Goal: Task Accomplishment & Management: Manage account settings

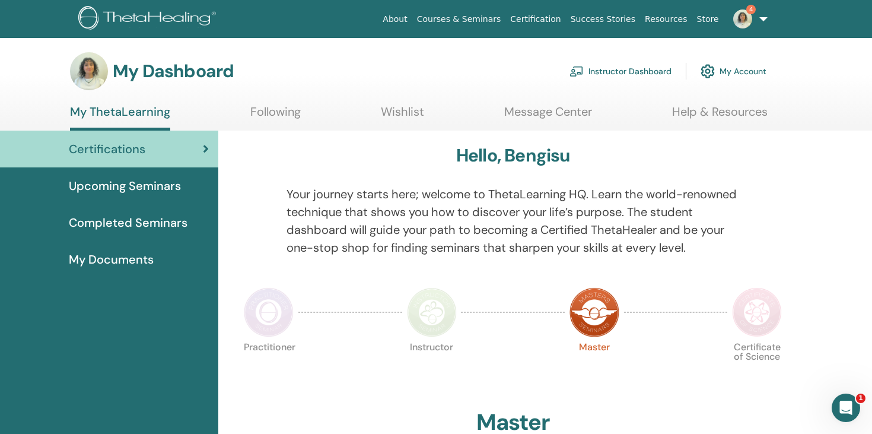
click at [627, 65] on link "Instructor Dashboard" at bounding box center [621, 71] width 102 height 26
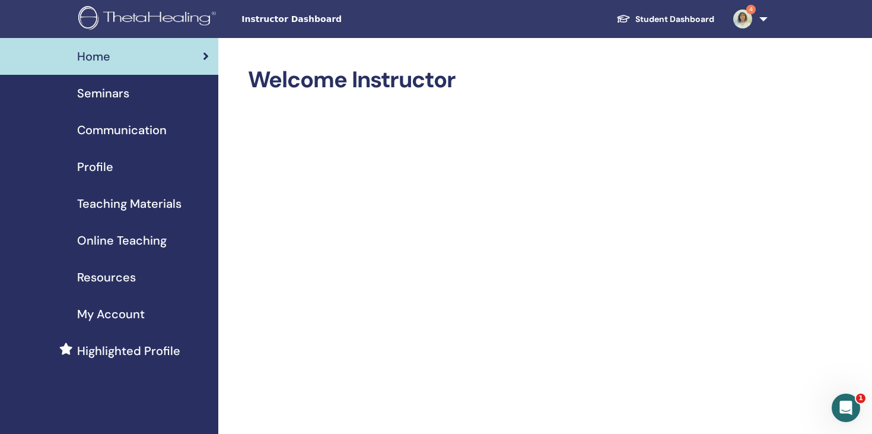
click at [113, 98] on span "Seminars" at bounding box center [103, 93] width 52 height 18
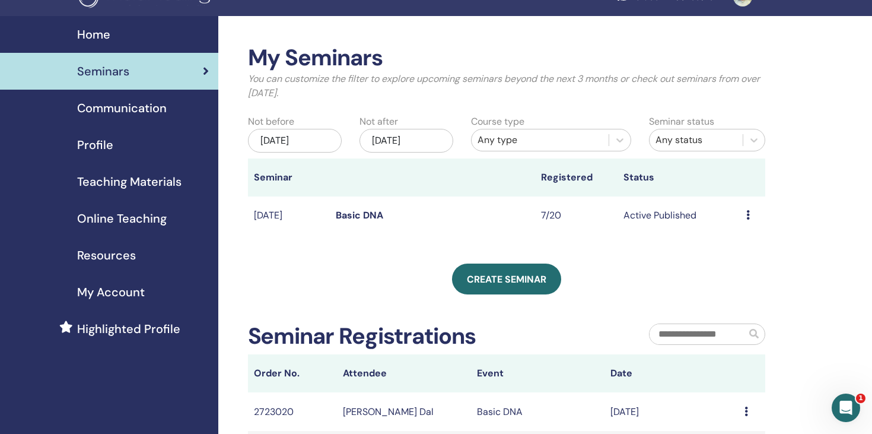
click at [364, 214] on link "Basic DNA" at bounding box center [359, 215] width 47 height 12
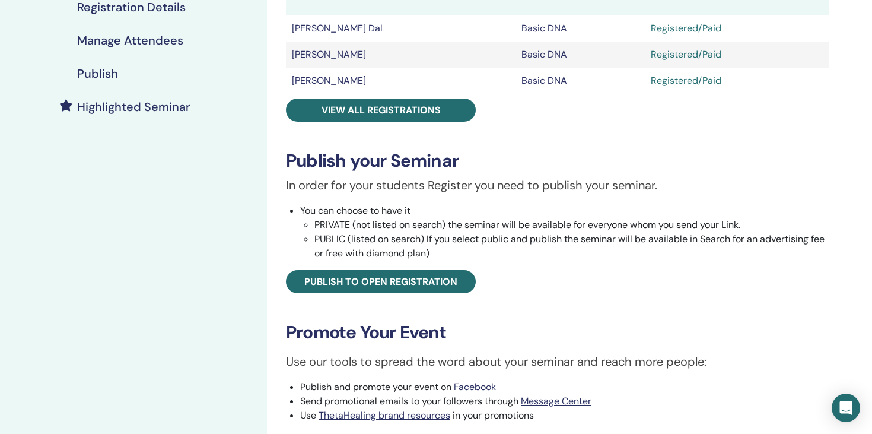
scroll to position [252, 0]
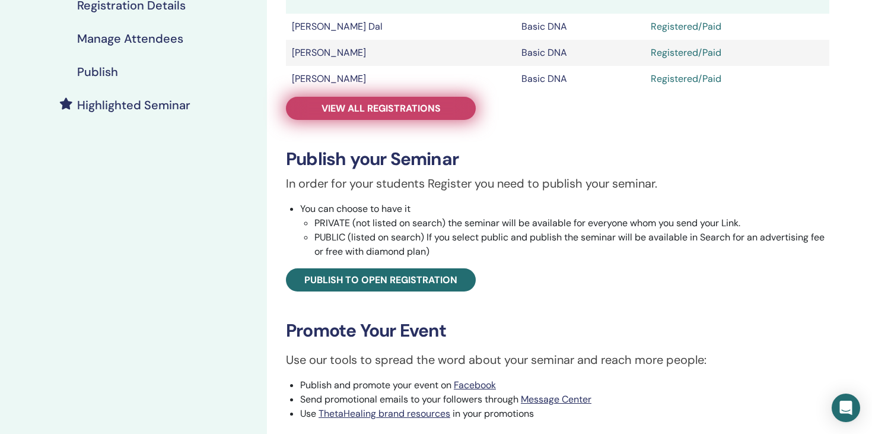
click at [390, 108] on span "View all registrations" at bounding box center [381, 108] width 119 height 12
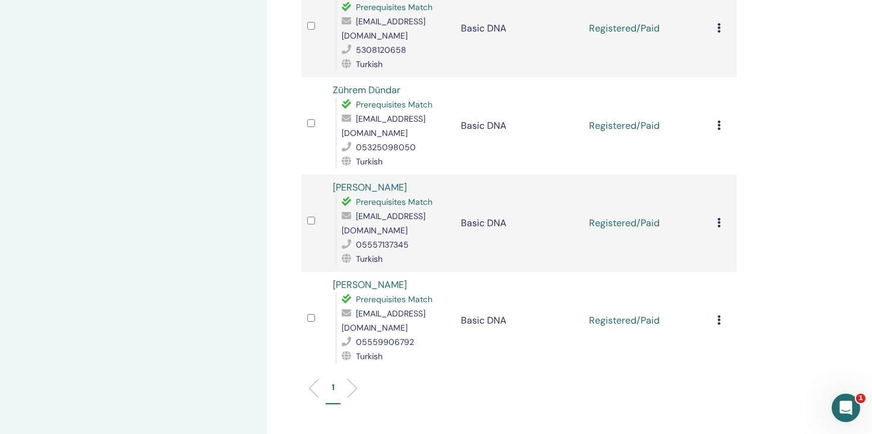
scroll to position [507, 0]
click at [354, 377] on li at bounding box center [348, 387] width 20 height 20
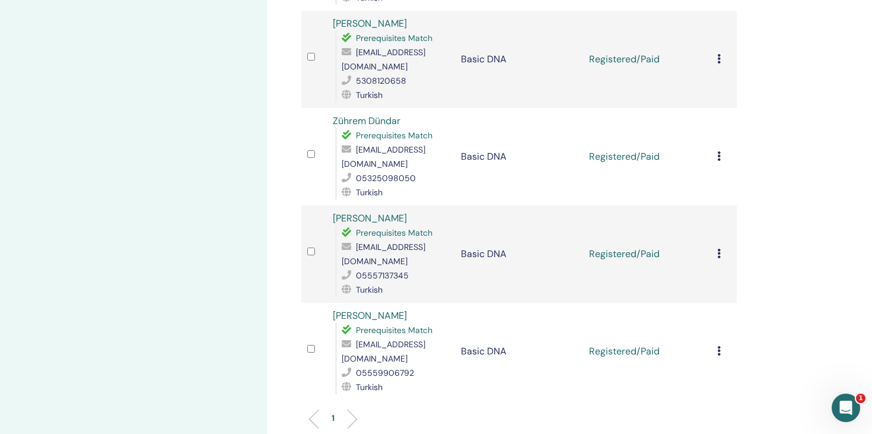
scroll to position [476, 0]
